Goal: Task Accomplishment & Management: Manage account settings

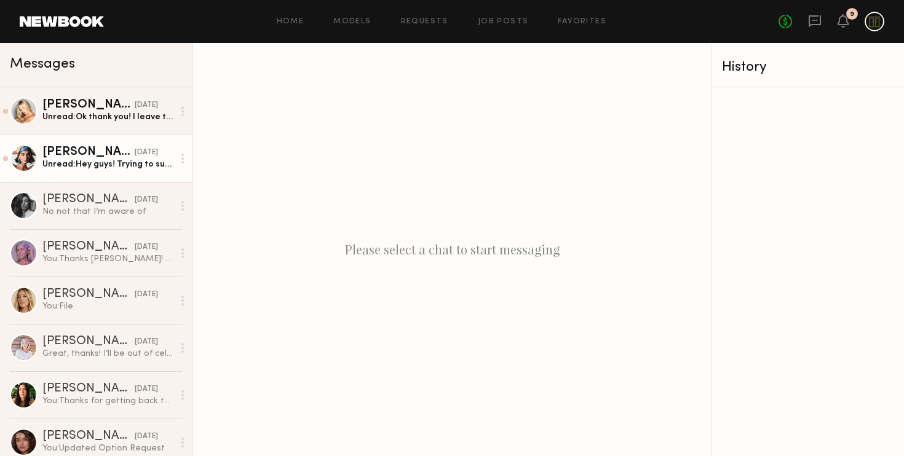
click at [89, 157] on div "Moe S." at bounding box center [88, 152] width 92 height 12
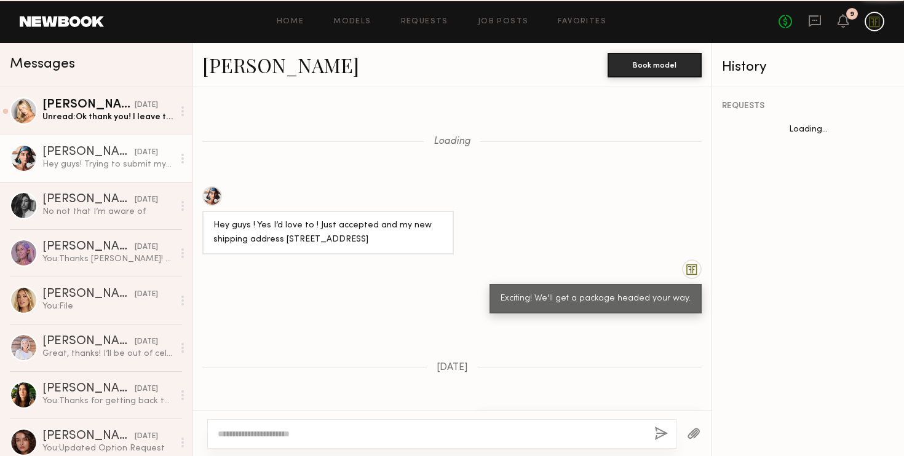
scroll to position [867, 0]
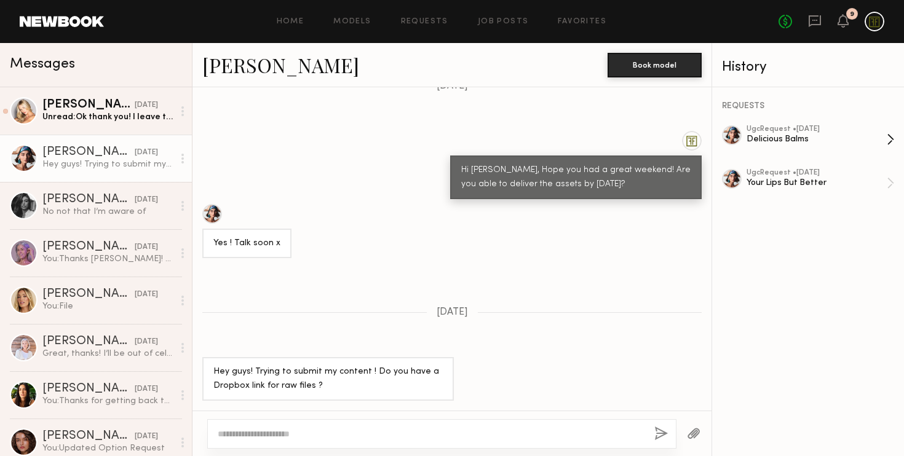
click at [783, 131] on div "ugc Request • 08/25/2025" at bounding box center [816, 129] width 140 height 8
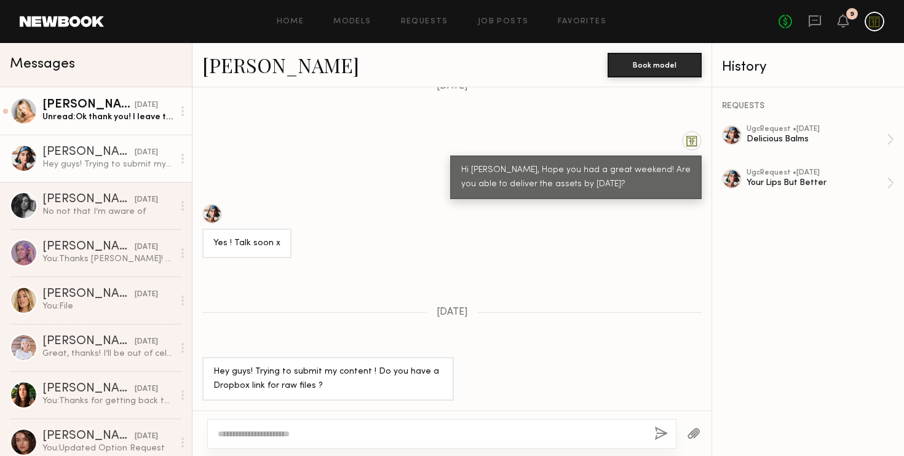
click at [108, 122] on div "Unread: Ok thank you! I leave the 9th" at bounding box center [107, 117] width 131 height 12
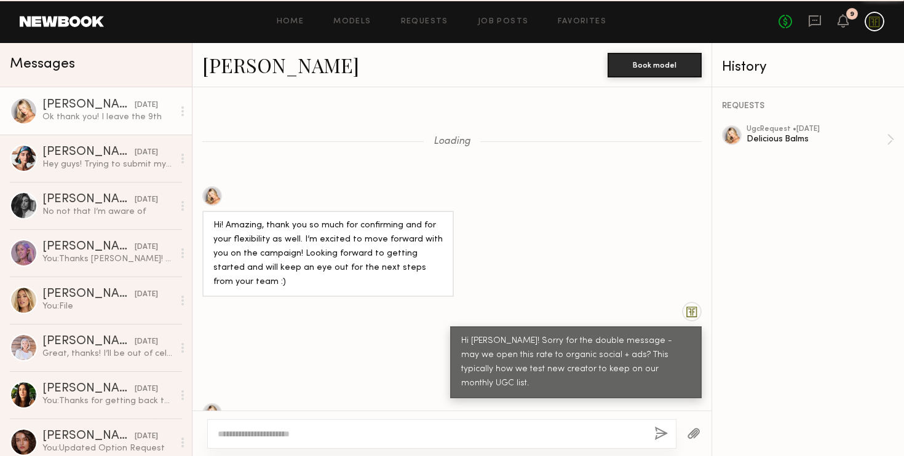
scroll to position [1092, 0]
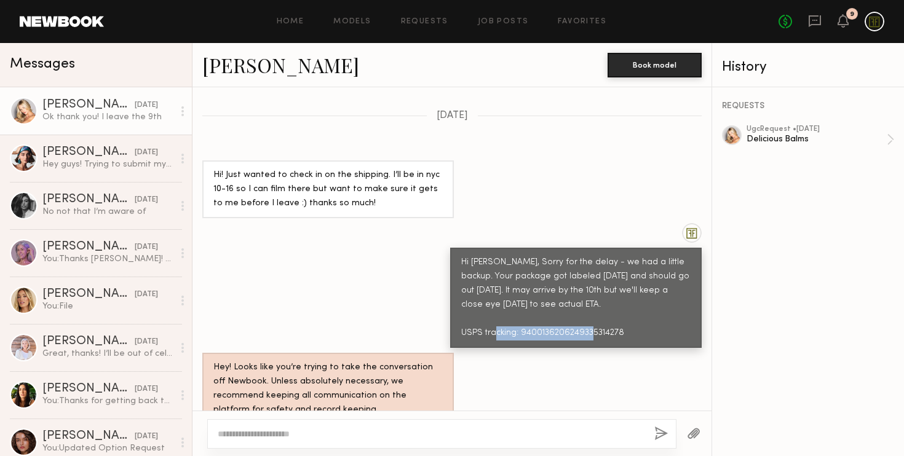
drag, startPoint x: 628, startPoint y: 274, endPoint x: 521, endPoint y: 274, distance: 106.3
click at [521, 274] on div "Hi Sam, Sorry for the delay - we had a little backup. Your package got labeled …" at bounding box center [575, 298] width 229 height 85
copy div "9400136206249335314278"
click at [483, 353] on div "Hey! Looks like you’re trying to take the conversation off Newbook. Unless abso…" at bounding box center [451, 389] width 519 height 72
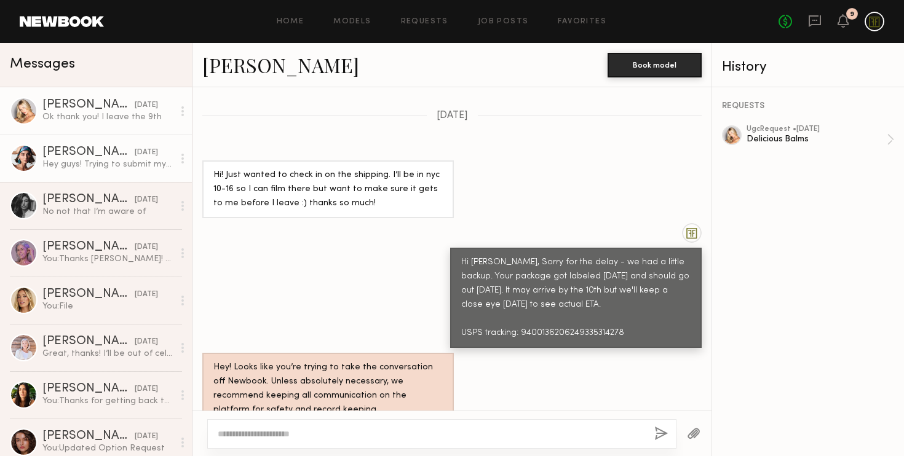
click at [63, 157] on div "Moe S." at bounding box center [88, 152] width 92 height 12
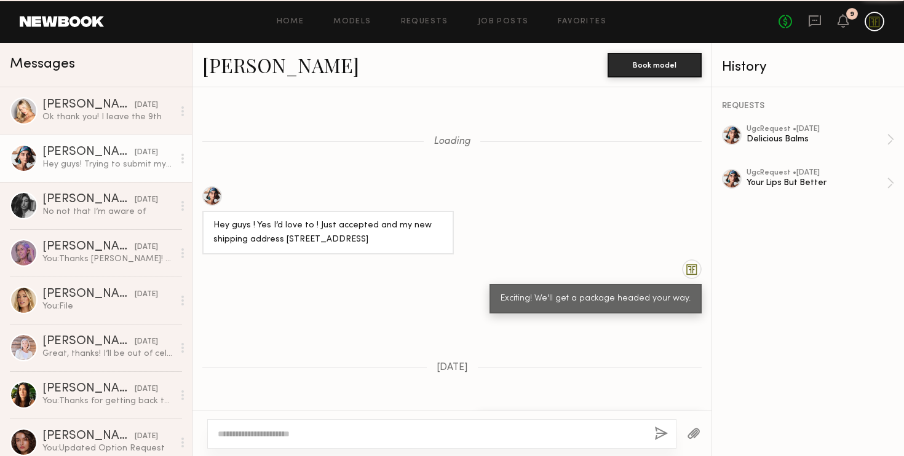
scroll to position [867, 0]
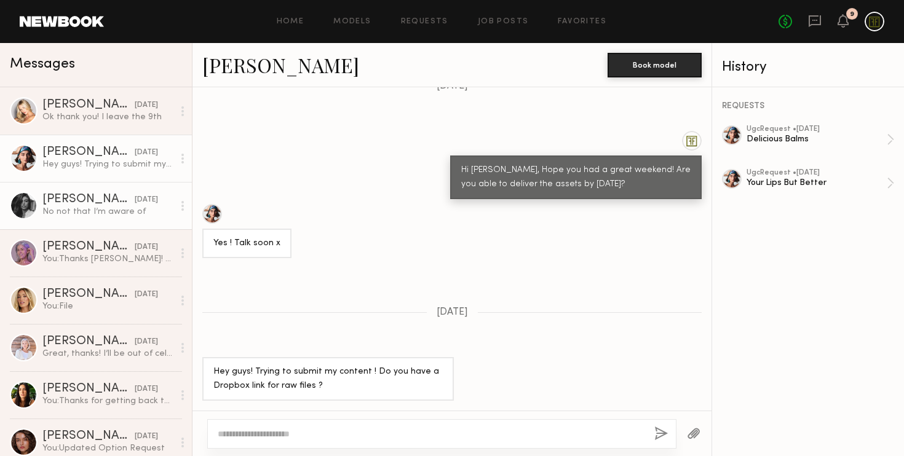
click at [64, 216] on div "No not that I’m aware of" at bounding box center [107, 212] width 131 height 12
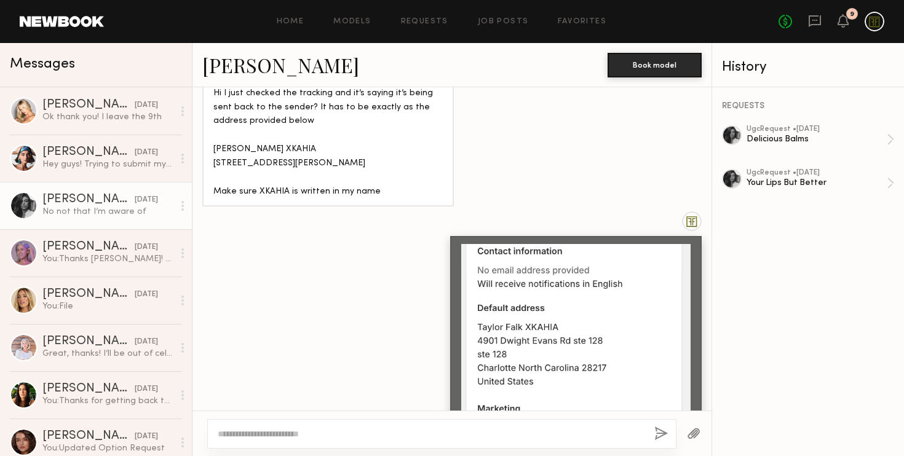
scroll to position [430, 0]
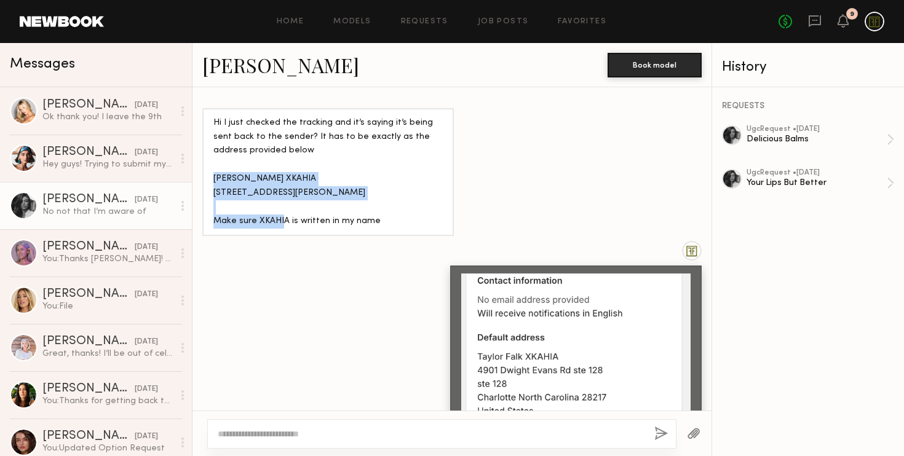
drag, startPoint x: 298, startPoint y: 202, endPoint x: 211, endPoint y: 179, distance: 88.9
click at [211, 179] on div "Hi I just checked the tracking and it’s saying it’s being sent back to the send…" at bounding box center [327, 172] width 251 height 128
copy div "Taylor Falk XKAHIA 4901 Dwight Evans Rd STE 128 Charlotte, NC 28217"
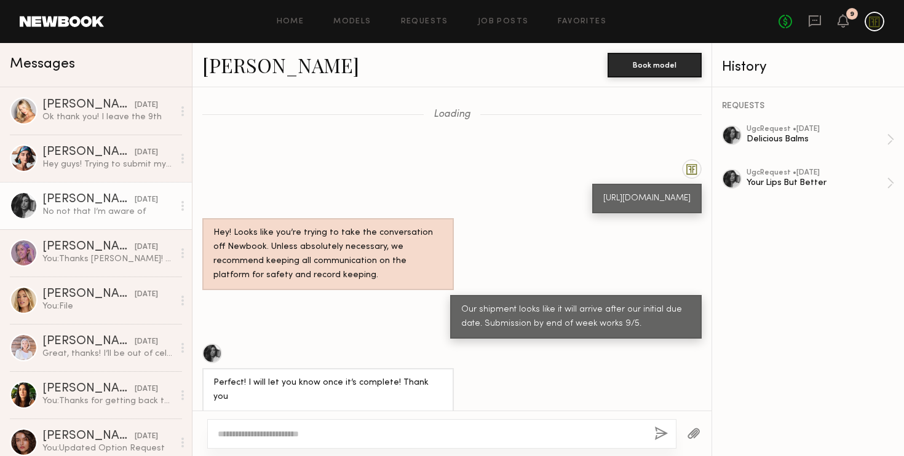
scroll to position [1129, 0]
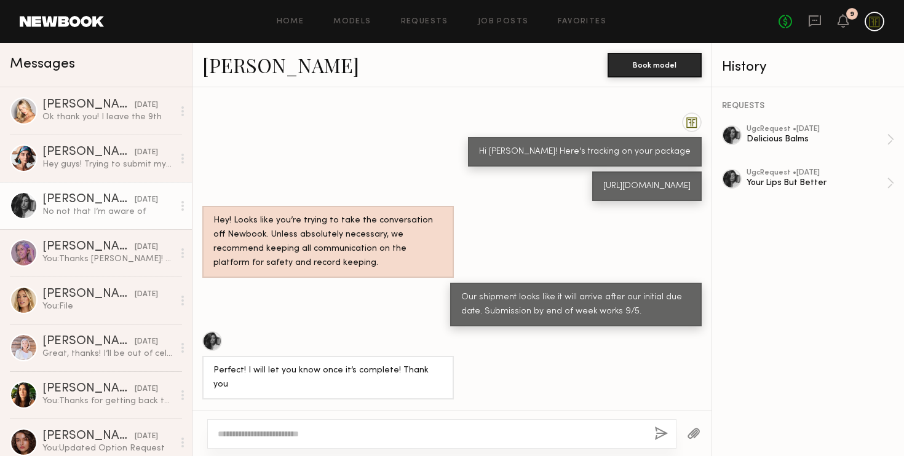
drag, startPoint x: 620, startPoint y: 205, endPoint x: 454, endPoint y: 197, distance: 166.2
click at [592, 197] on div "https://tools.usps.com/go/TrackConfirmAction?tLabels=9400136206249334290542" at bounding box center [646, 187] width 109 height 30
copy div "https://tools.usps.com/go/TrackConfirmAction?tLabels=9400136206249334290542"
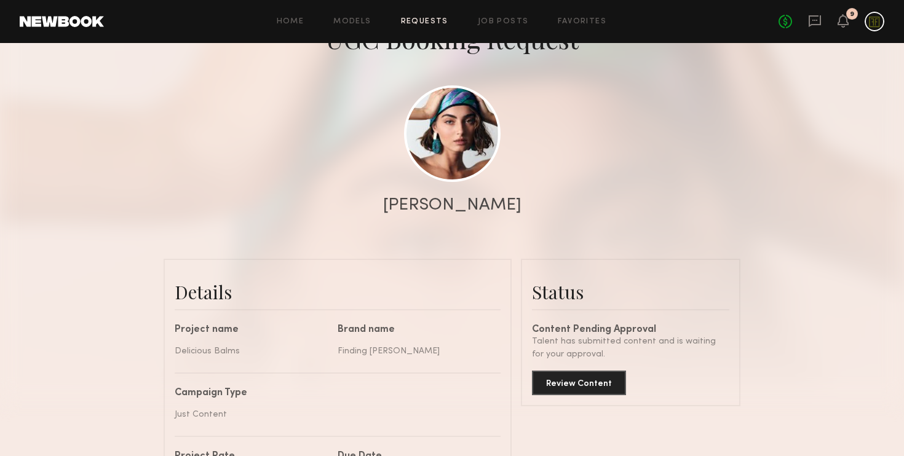
scroll to position [122, 0]
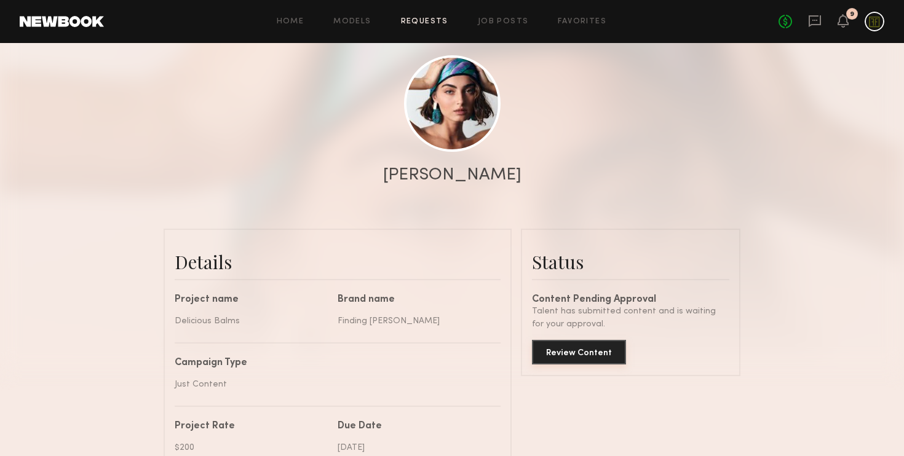
click at [567, 353] on button "Review Content" at bounding box center [579, 352] width 94 height 25
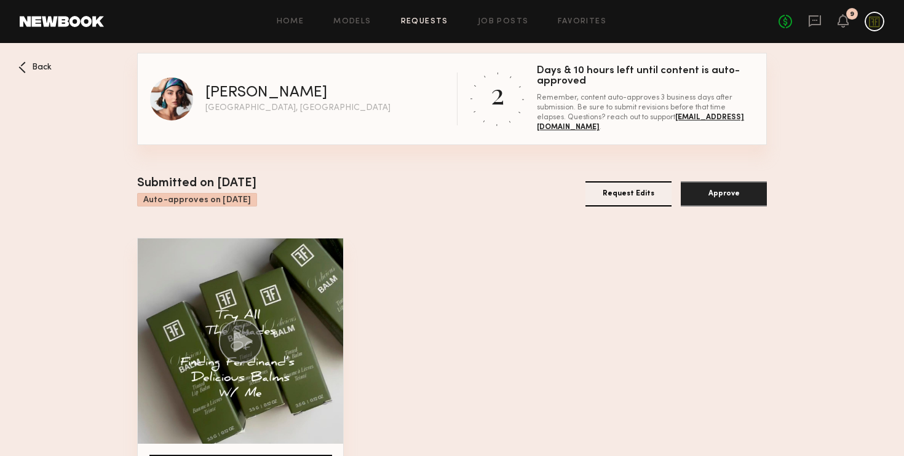
scroll to position [45, 0]
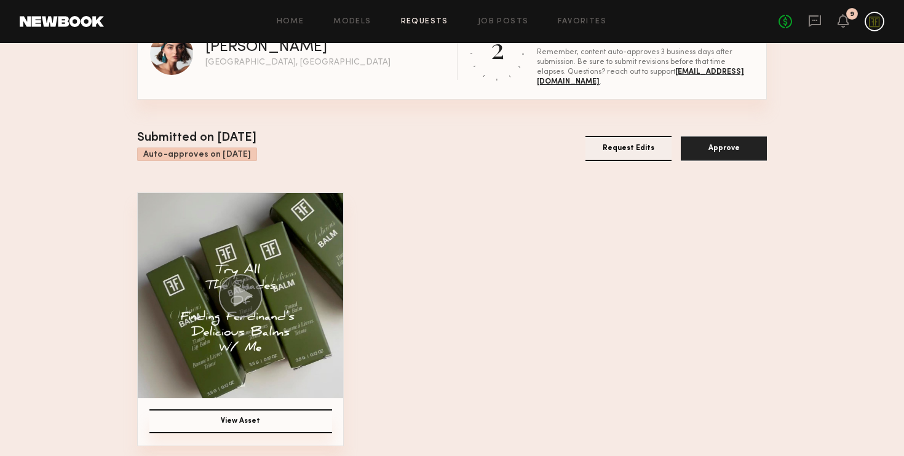
click at [248, 296] on icon at bounding box center [243, 296] width 19 height 22
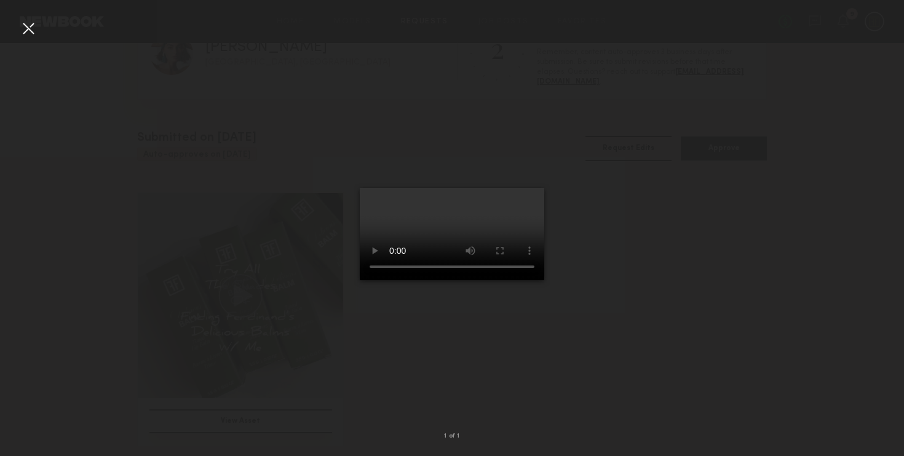
click at [657, 318] on div at bounding box center [452, 218] width 904 height 397
click at [26, 30] on div at bounding box center [28, 28] width 20 height 20
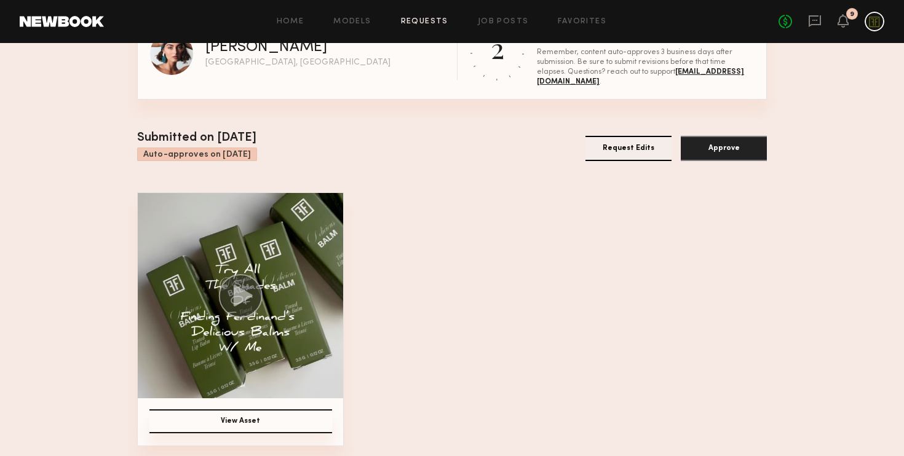
click at [642, 156] on button "Request Edits" at bounding box center [628, 148] width 86 height 25
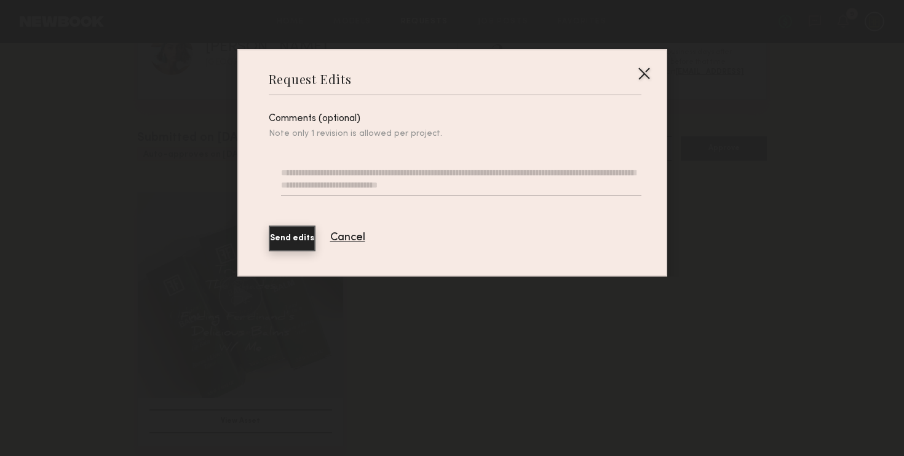
click at [341, 186] on textarea at bounding box center [461, 182] width 360 height 30
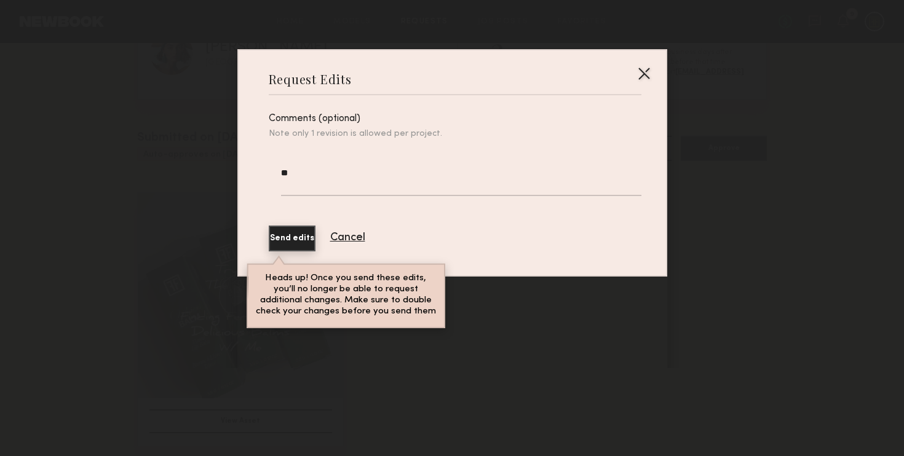
type textarea "*"
click at [495, 173] on textarea "**********" at bounding box center [461, 182] width 360 height 30
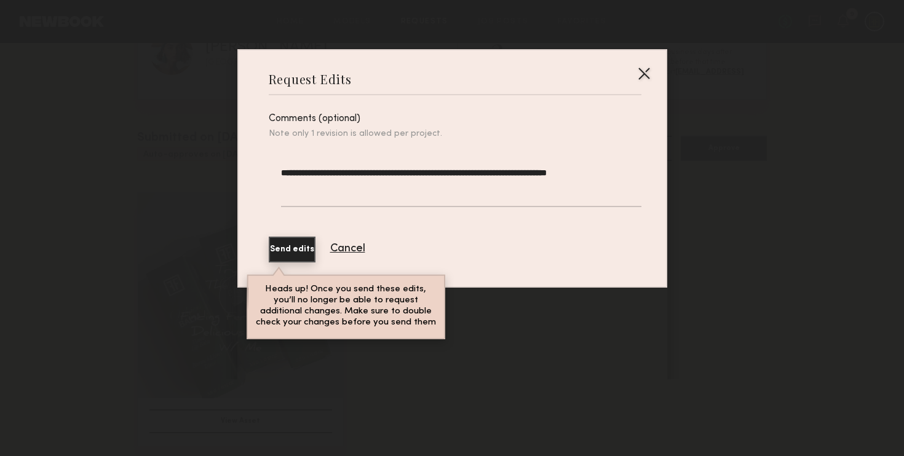
click at [639, 172] on textarea "**********" at bounding box center [461, 187] width 360 height 41
click at [385, 170] on textarea "**********" at bounding box center [461, 187] width 360 height 41
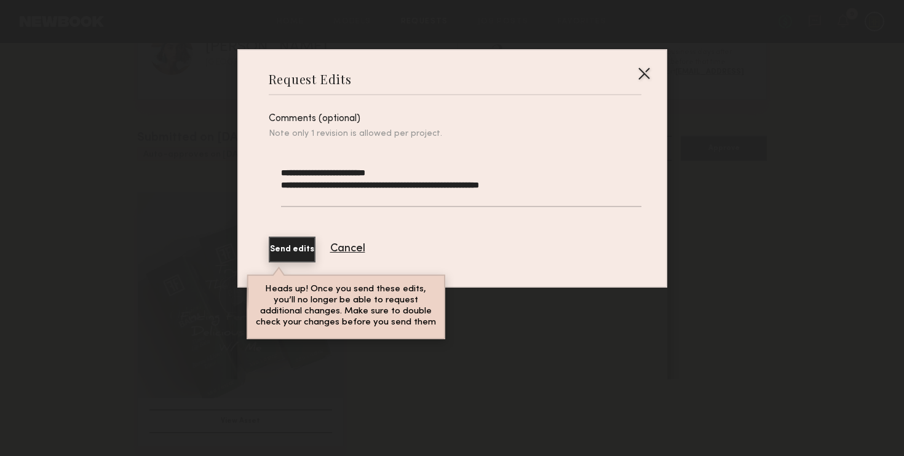
click at [545, 181] on textarea "**********" at bounding box center [461, 187] width 360 height 41
click at [282, 183] on textarea "**********" at bounding box center [461, 187] width 360 height 41
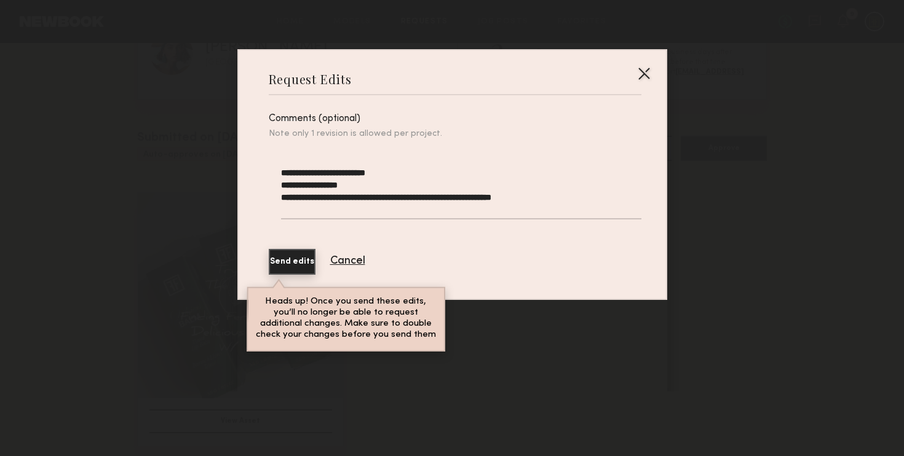
drag, startPoint x: 358, startPoint y: 195, endPoint x: 295, endPoint y: 195, distance: 62.7
click at [295, 195] on textarea "**********" at bounding box center [461, 193] width 360 height 53
click at [451, 199] on textarea "**********" at bounding box center [461, 193] width 360 height 53
click at [500, 194] on textarea "**********" at bounding box center [461, 193] width 360 height 53
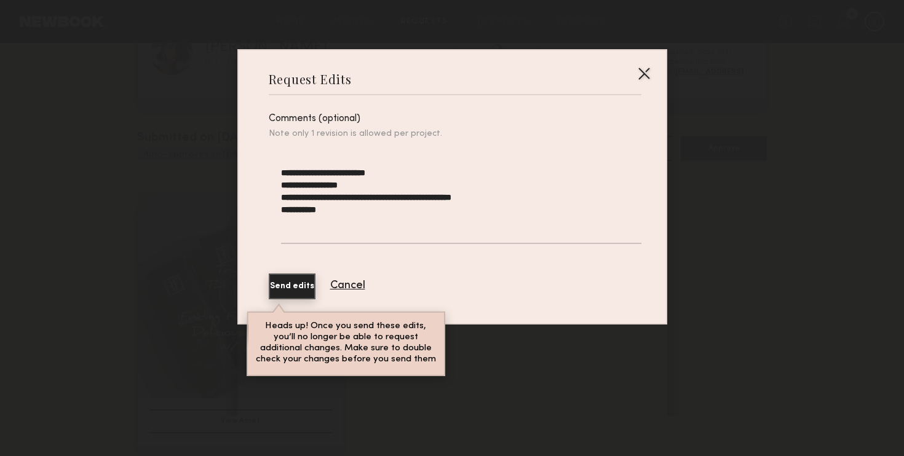
click at [436, 165] on div "**********" at bounding box center [461, 205] width 360 height 102
click at [414, 175] on textarea "**********" at bounding box center [461, 205] width 360 height 77
click at [325, 221] on textarea "**********" at bounding box center [461, 205] width 360 height 77
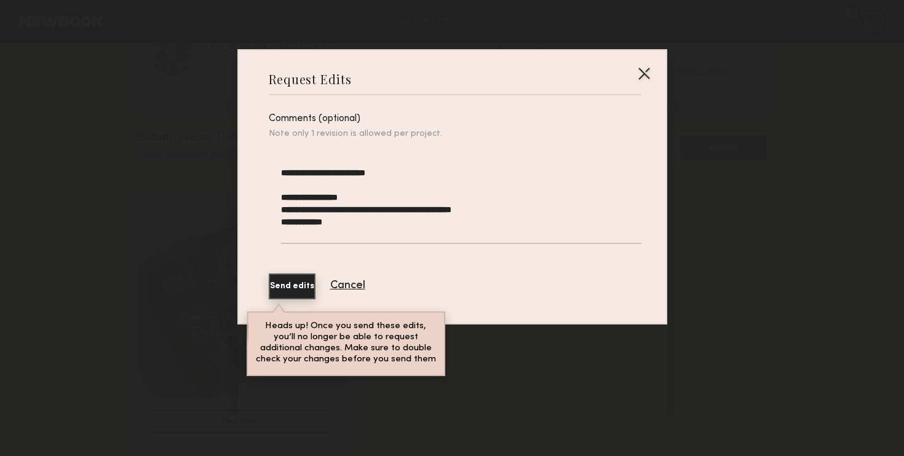
scroll to position [7, 0]
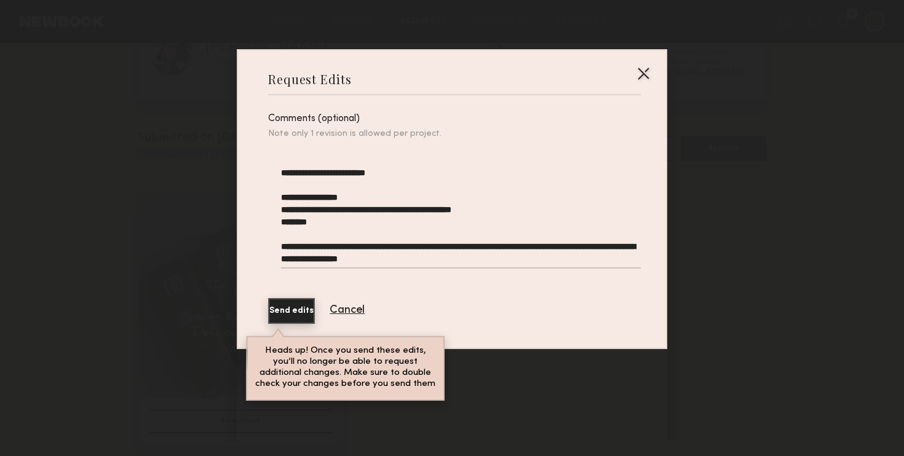
type textarea "**********"
click at [299, 314] on button "Send edits" at bounding box center [291, 311] width 47 height 26
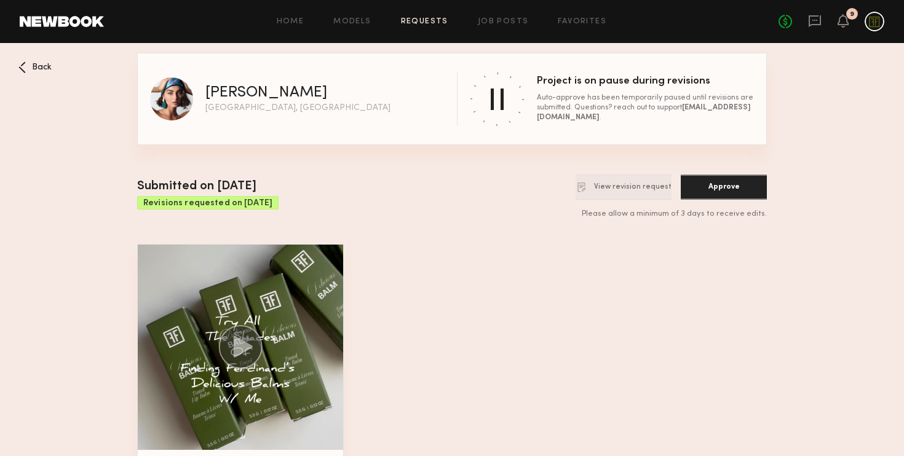
scroll to position [51, 0]
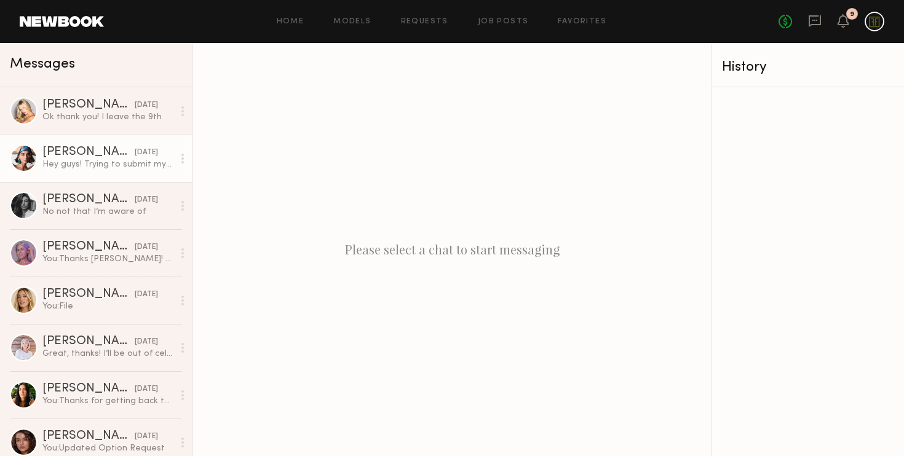
click at [82, 154] on div "Moe S." at bounding box center [88, 152] width 92 height 12
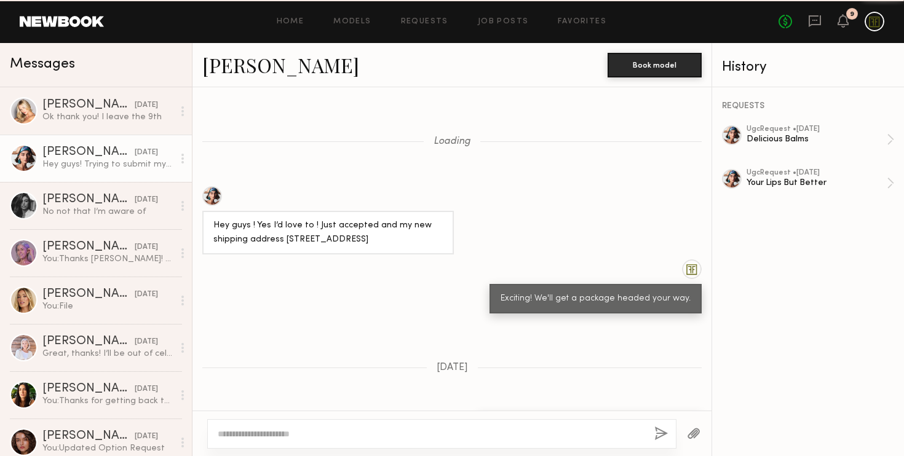
scroll to position [867, 0]
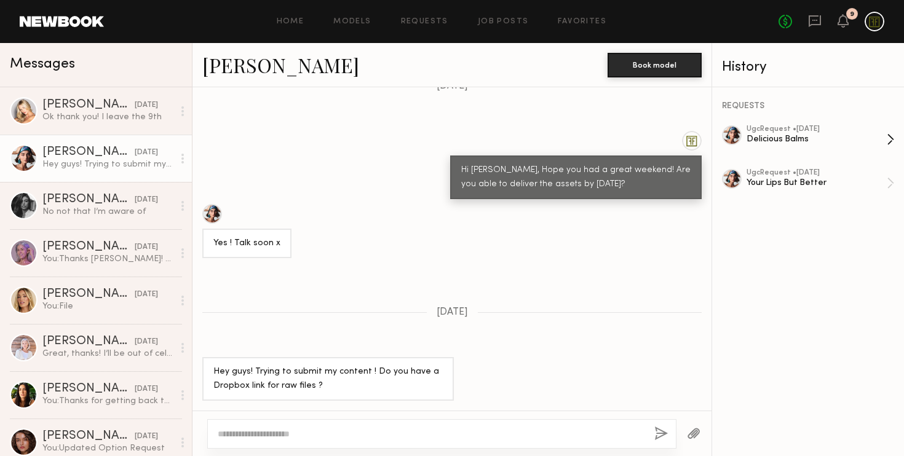
click at [773, 135] on div "Delicious Balms" at bounding box center [816, 139] width 140 height 12
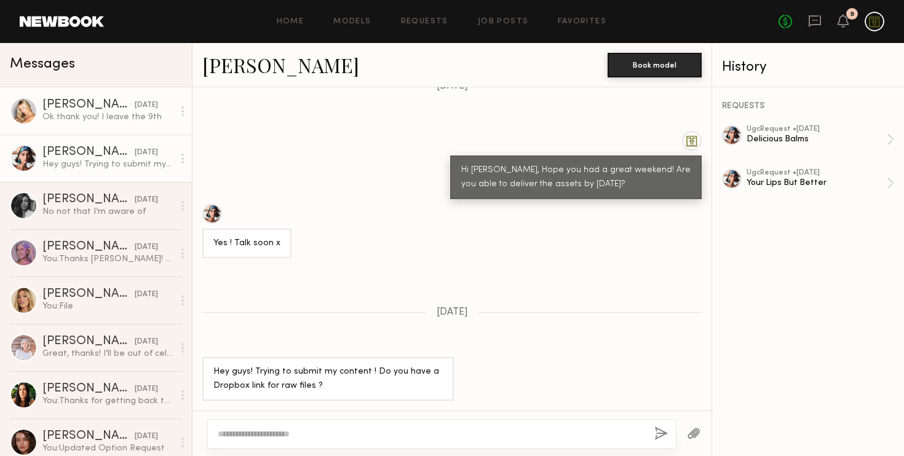
click at [116, 118] on div "Ok thank you! I leave the 9th" at bounding box center [107, 117] width 131 height 12
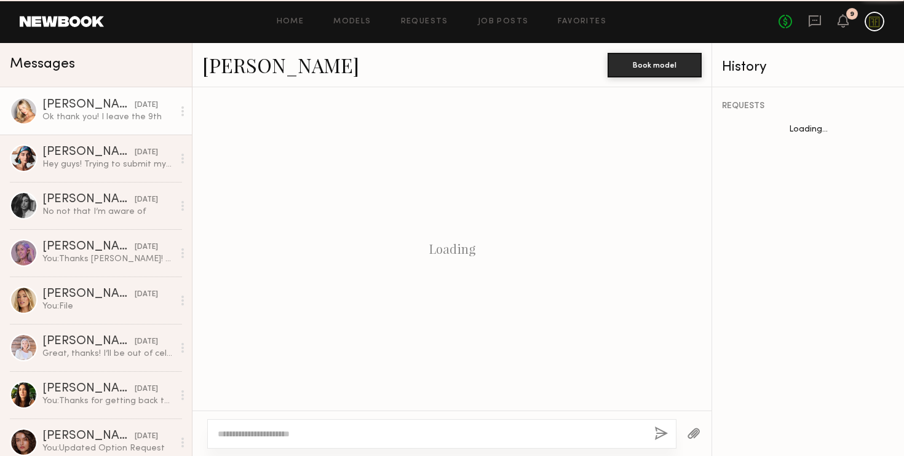
scroll to position [1092, 0]
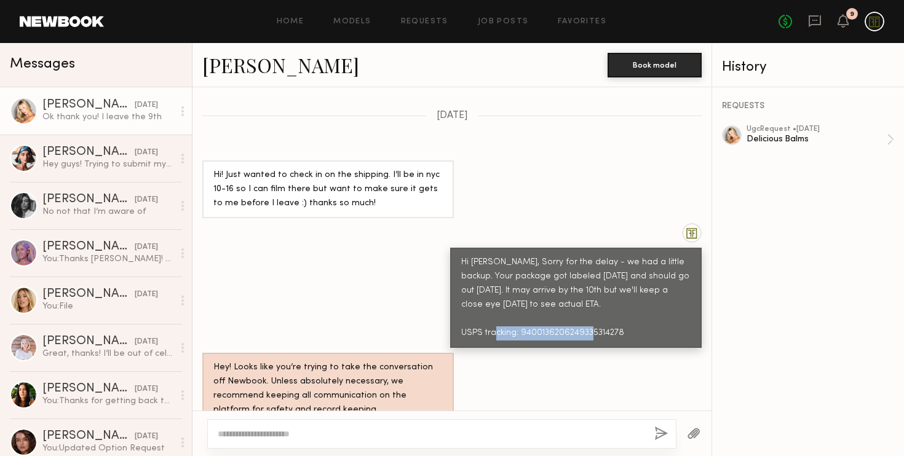
drag, startPoint x: 625, startPoint y: 274, endPoint x: 521, endPoint y: 275, distance: 103.3
click at [521, 275] on div "Hi Sam, Sorry for the delay - we had a little backup. Your package got labeled …" at bounding box center [575, 298] width 229 height 85
copy div "9400136206249335314278"
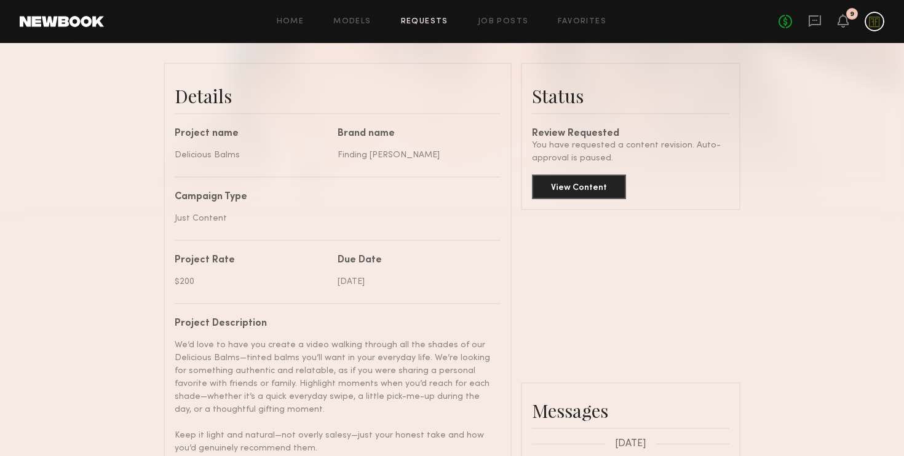
scroll to position [242, 0]
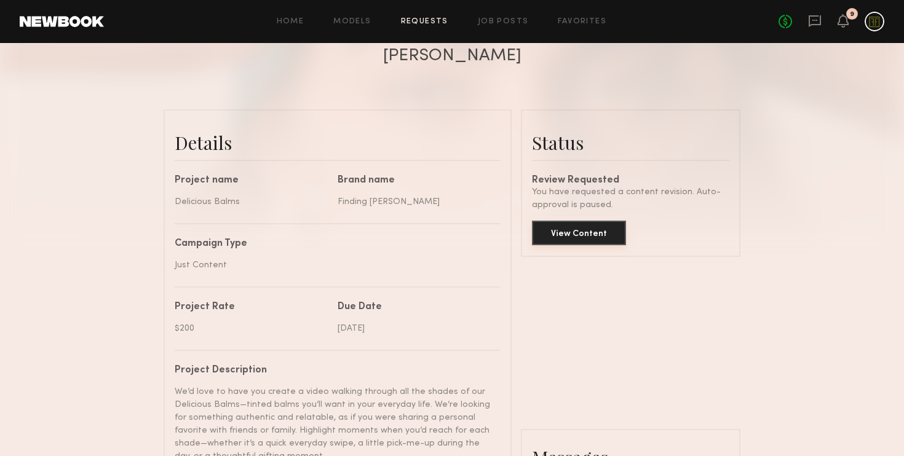
click at [597, 235] on button "View Content" at bounding box center [579, 233] width 94 height 25
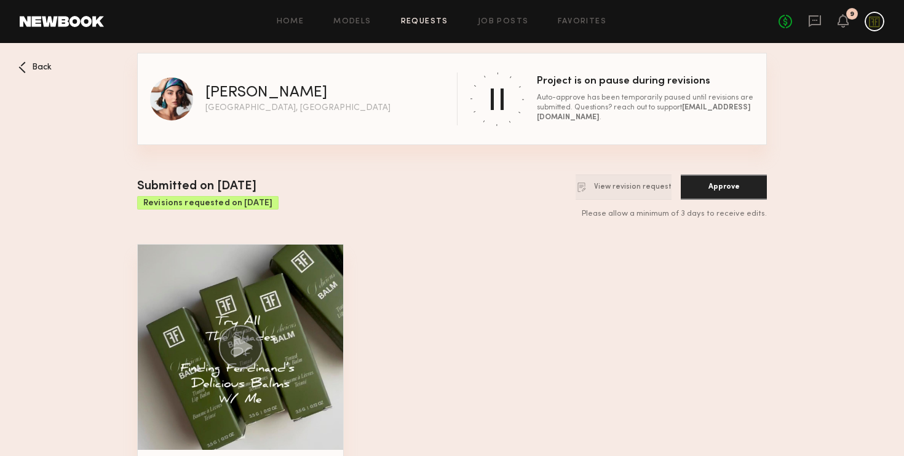
scroll to position [51, 0]
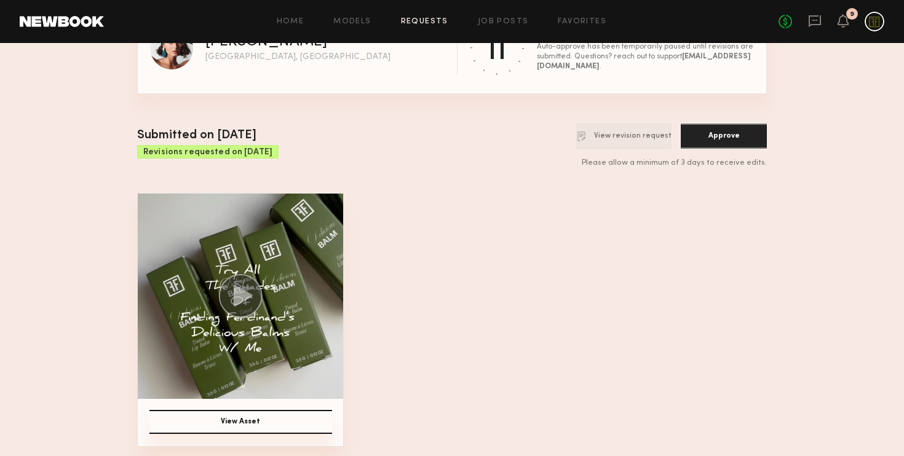
click at [242, 294] on icon at bounding box center [243, 296] width 19 height 22
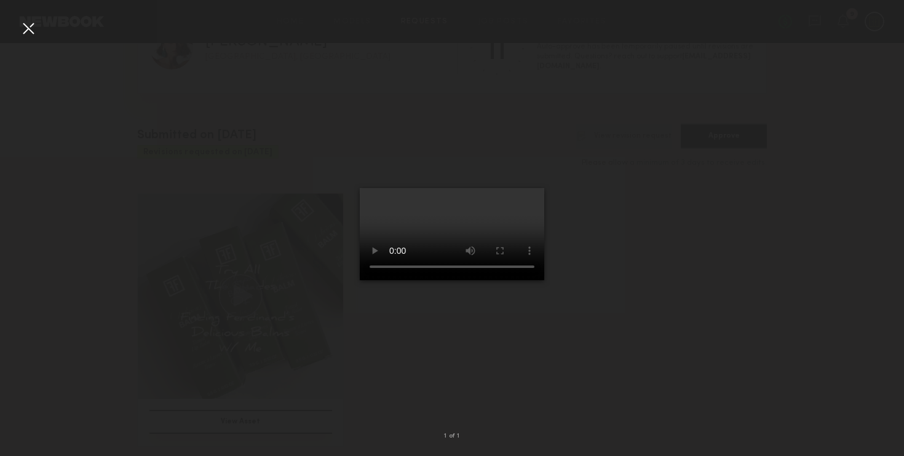
click at [596, 345] on div at bounding box center [452, 218] width 904 height 397
click at [22, 25] on div at bounding box center [28, 28] width 20 height 20
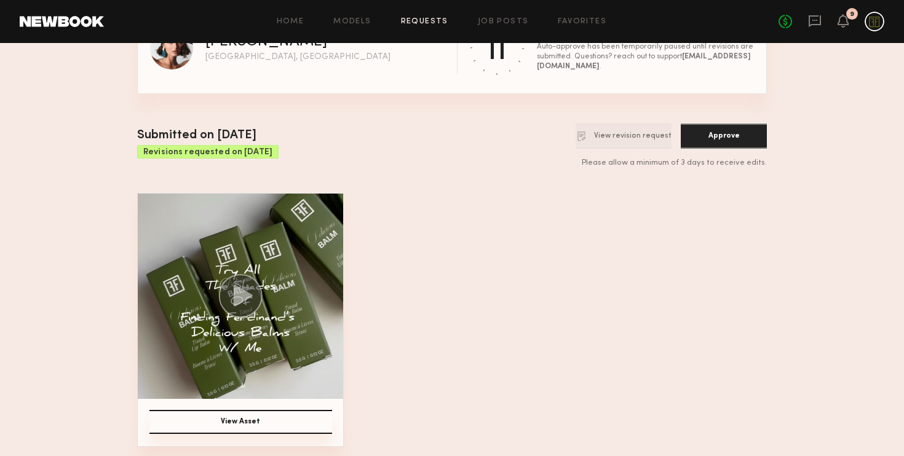
click at [273, 417] on button "View Asset" at bounding box center [240, 422] width 183 height 24
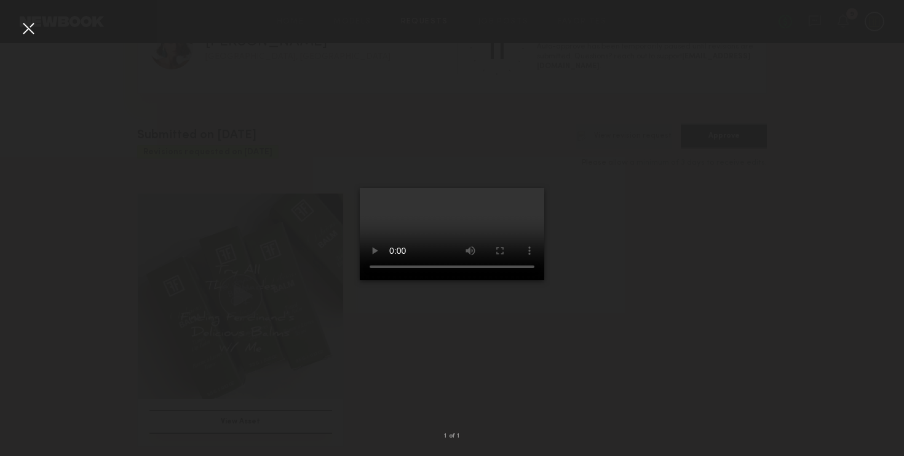
click at [32, 28] on div at bounding box center [28, 28] width 20 height 20
